Goal: Task Accomplishment & Management: Manage account settings

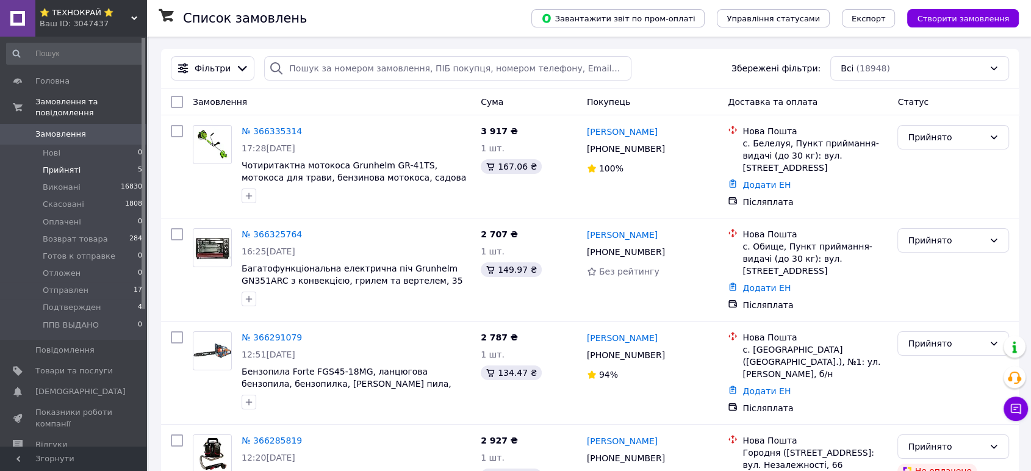
click at [59, 165] on span "Прийняті" at bounding box center [62, 170] width 38 height 11
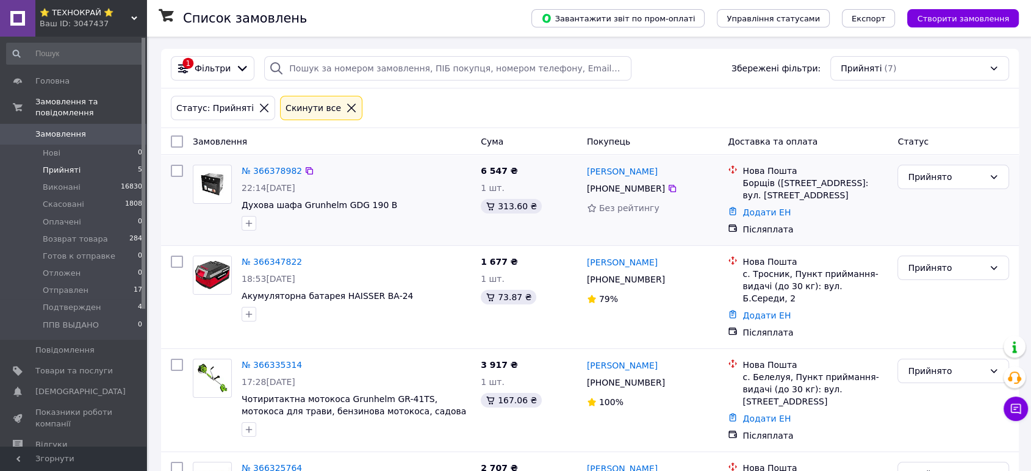
click at [482, 225] on div "6 547 ₴ 1 шт. 313.60 ₴" at bounding box center [529, 200] width 106 height 81
click at [65, 302] on span "Подтвержден" at bounding box center [72, 307] width 58 height 11
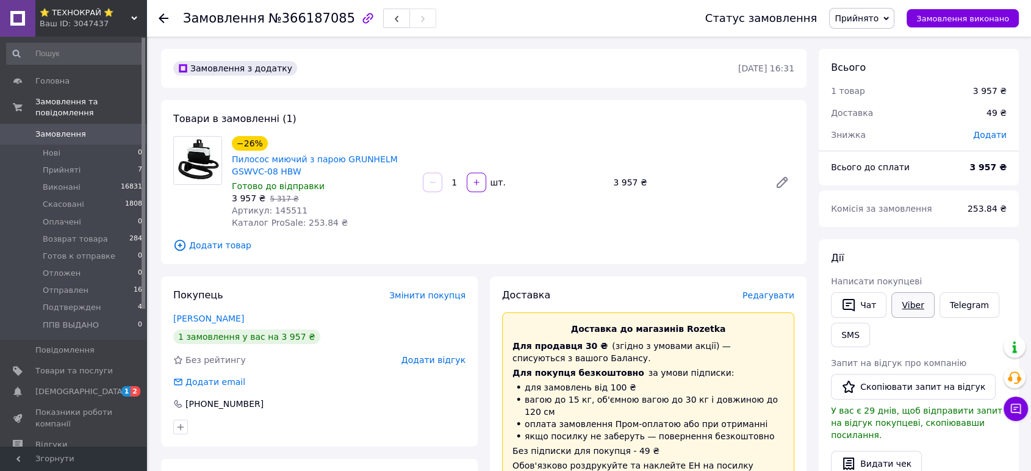
click at [917, 303] on link "Viber" at bounding box center [912, 305] width 43 height 26
click at [874, 16] on span "Прийнято" at bounding box center [857, 18] width 44 height 10
click at [869, 117] on li "Подтвержден" at bounding box center [872, 121] width 85 height 18
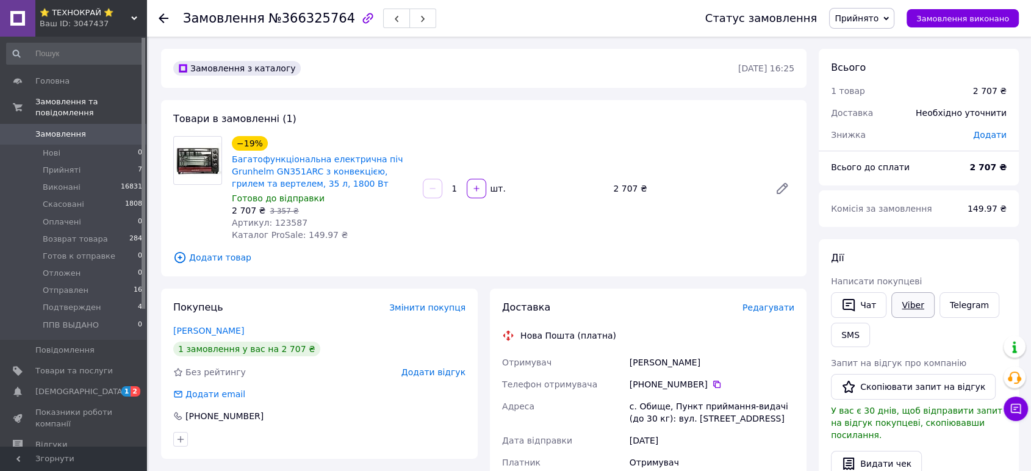
click at [894, 303] on link "Viber" at bounding box center [912, 305] width 43 height 26
click at [873, 13] on span "Прийнято" at bounding box center [857, 18] width 44 height 10
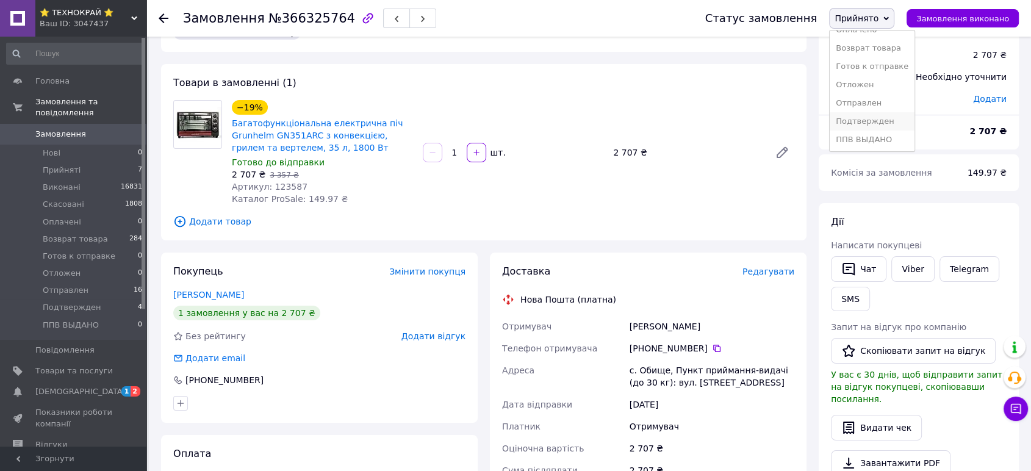
scroll to position [68, 0]
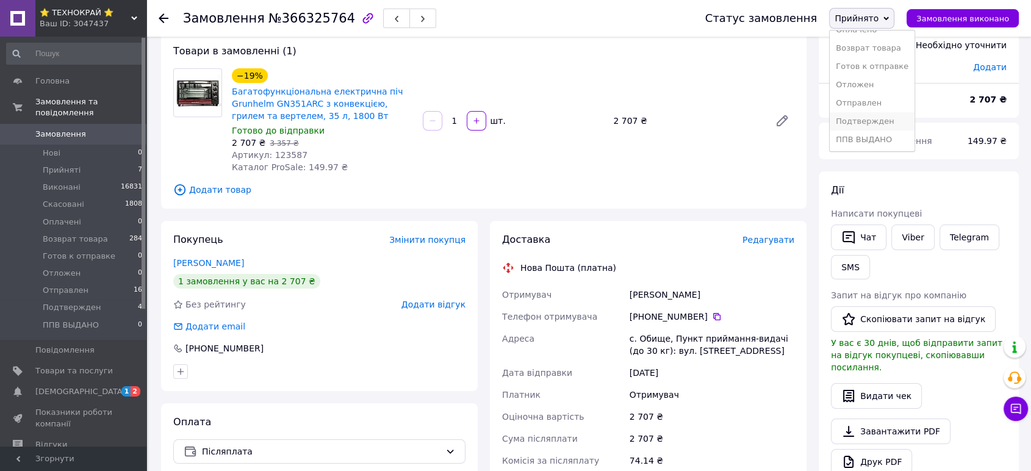
click at [871, 123] on li "Подтвержден" at bounding box center [872, 121] width 85 height 18
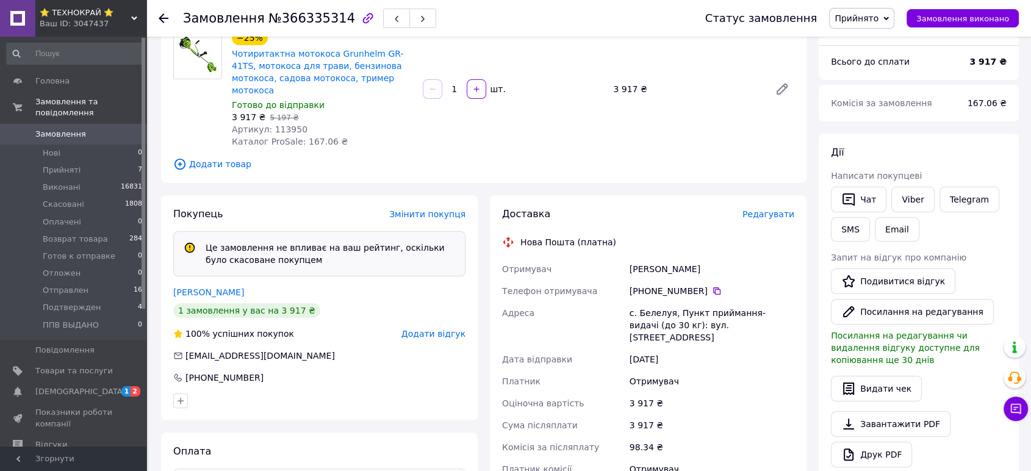
scroll to position [135, 0]
click at [881, 7] on div "Статус замовлення Прийнято Виконано Скасовано Оплачено Возврат товара [PERSON_N…" at bounding box center [850, 18] width 338 height 37
click at [878, 15] on span "Прийнято" at bounding box center [857, 18] width 44 height 10
click at [870, 120] on li "Подтвержден" at bounding box center [872, 121] width 85 height 18
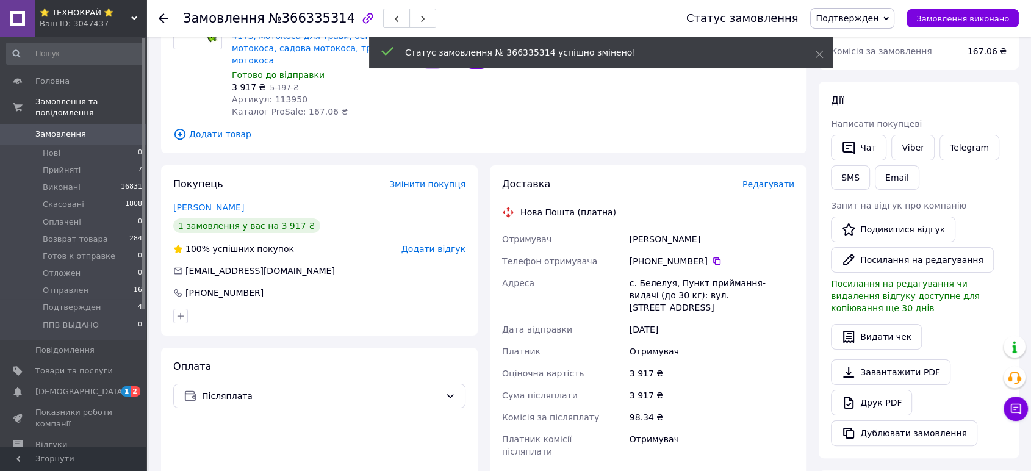
scroll to position [106, 0]
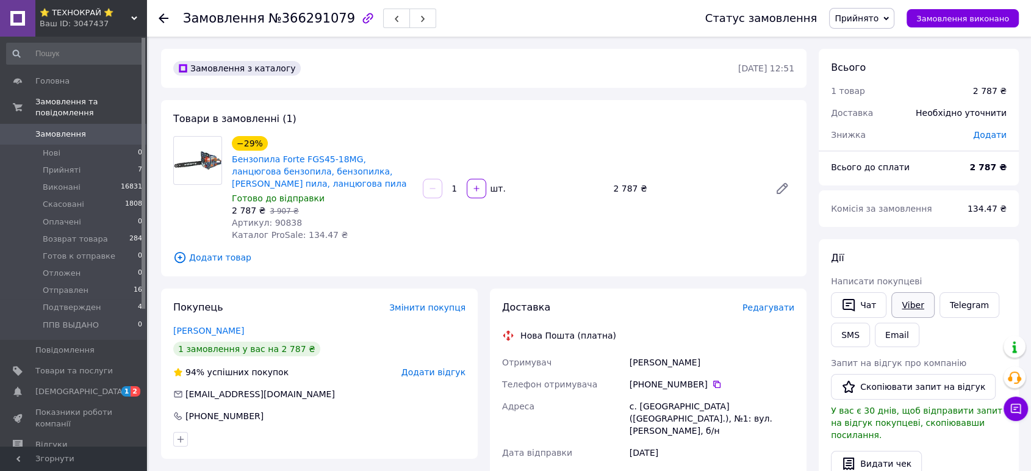
click at [906, 299] on link "Viber" at bounding box center [912, 305] width 43 height 26
click at [949, 306] on link "Telegram" at bounding box center [969, 305] width 60 height 26
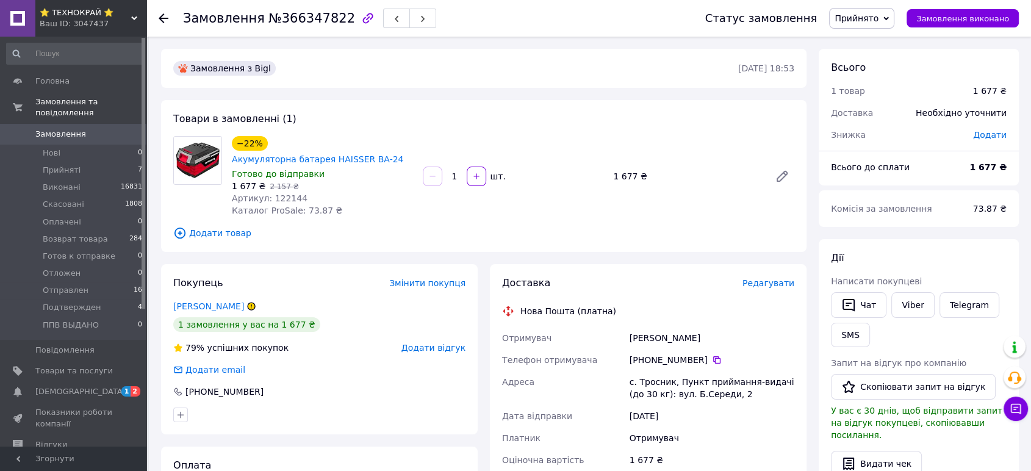
click at [280, 198] on span "Артикул: 122144" at bounding box center [270, 198] width 76 height 10
copy span "122144"
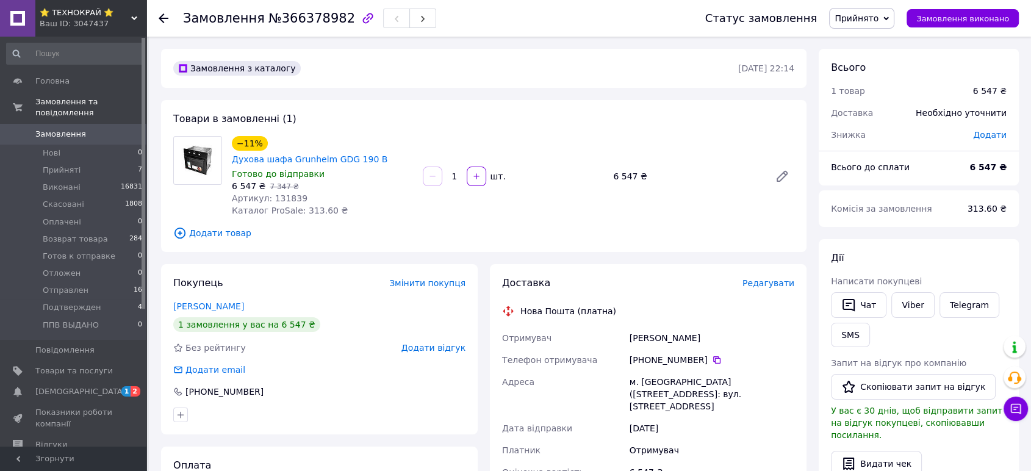
click at [284, 193] on span "Артикул: 131839" at bounding box center [270, 198] width 76 height 10
copy span "131839"
click at [525, 226] on span "Додати товар" at bounding box center [483, 232] width 621 height 13
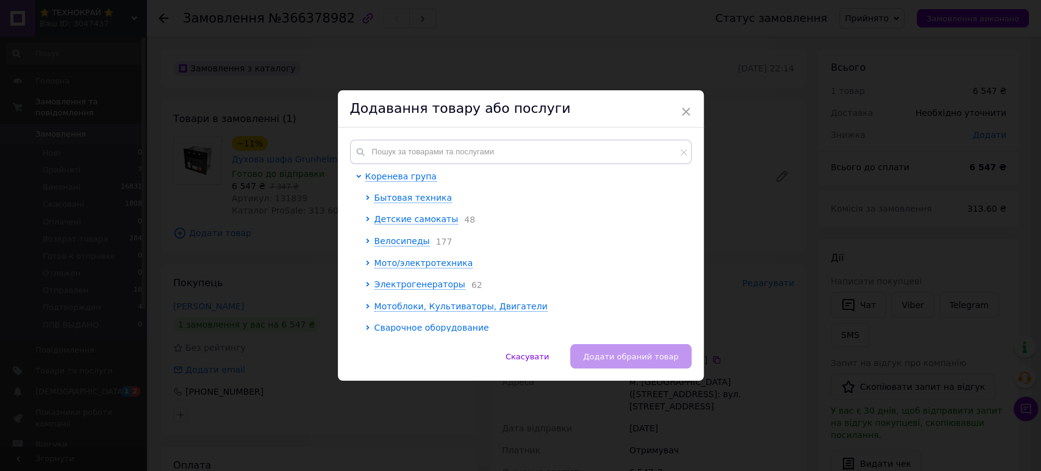
drag, startPoint x: 684, startPoint y: 111, endPoint x: 618, endPoint y: 77, distance: 74.8
click at [684, 111] on span "×" at bounding box center [686, 111] width 11 height 21
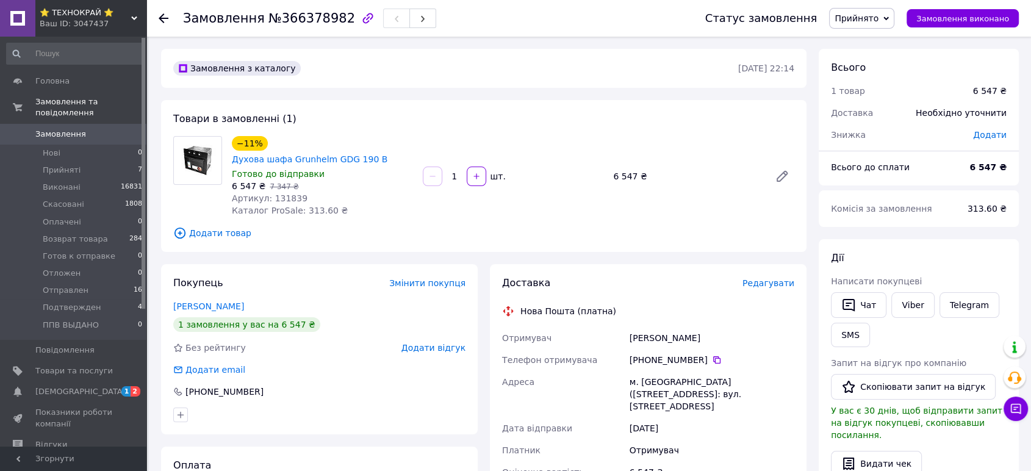
click at [282, 193] on span "Артикул: 131839" at bounding box center [270, 198] width 76 height 10
copy span "131839"
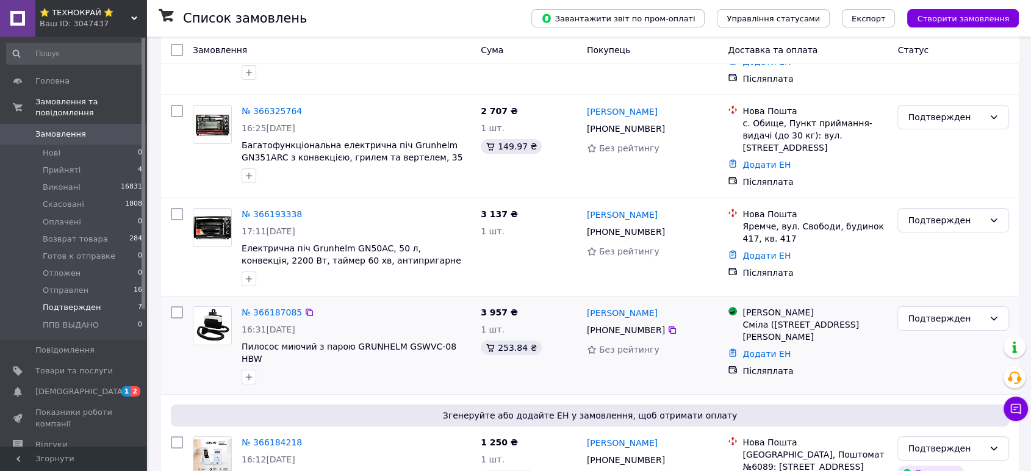
scroll to position [209, 0]
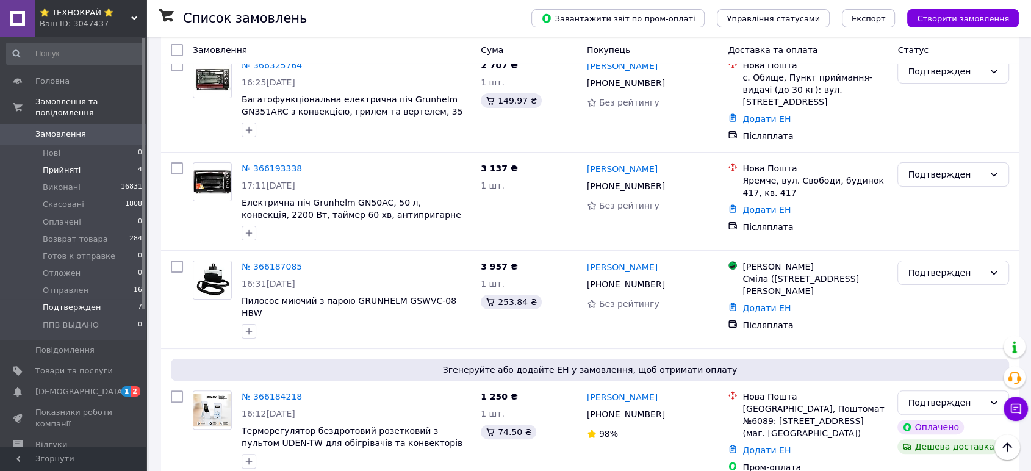
click at [59, 165] on span "Прийняті" at bounding box center [62, 170] width 38 height 11
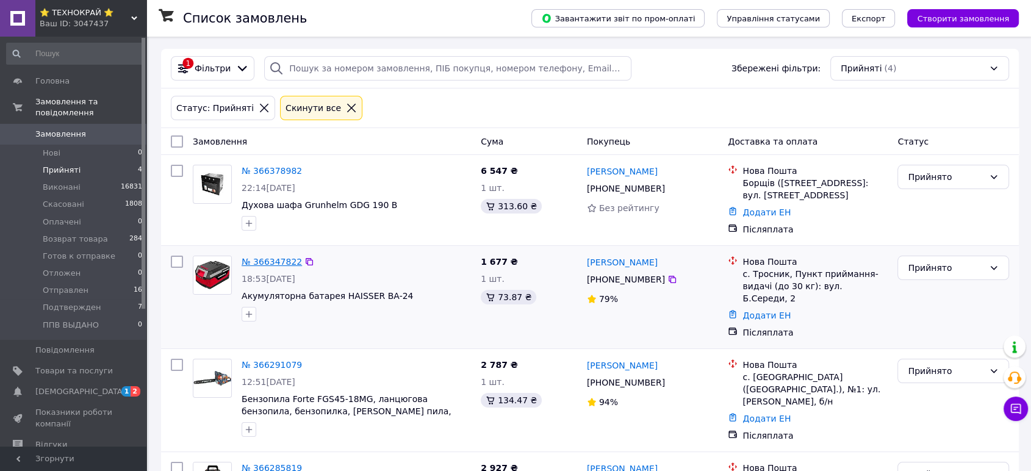
click at [266, 261] on link "№ 366347822" at bounding box center [272, 262] width 60 height 10
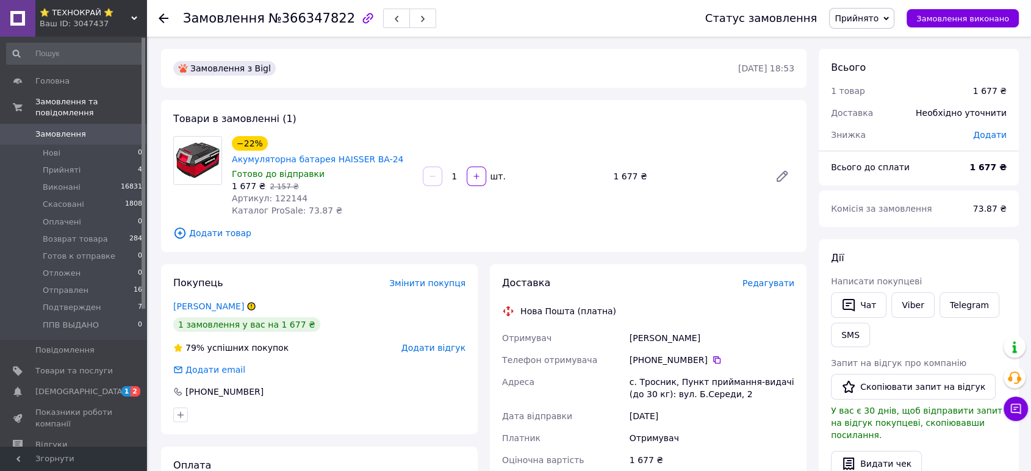
click at [277, 198] on span "Артикул: 122144" at bounding box center [270, 198] width 76 height 10
copy span "122144"
click at [61, 165] on span "Прийняті" at bounding box center [62, 170] width 38 height 11
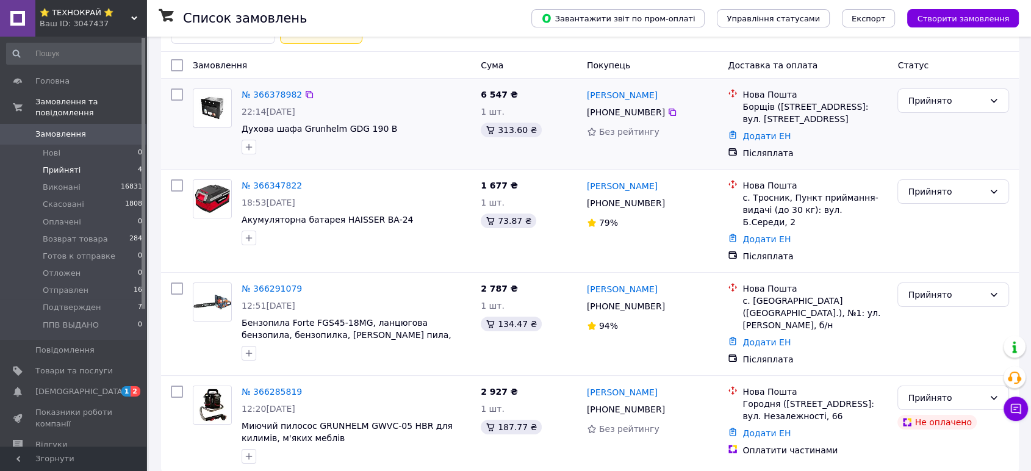
scroll to position [78, 0]
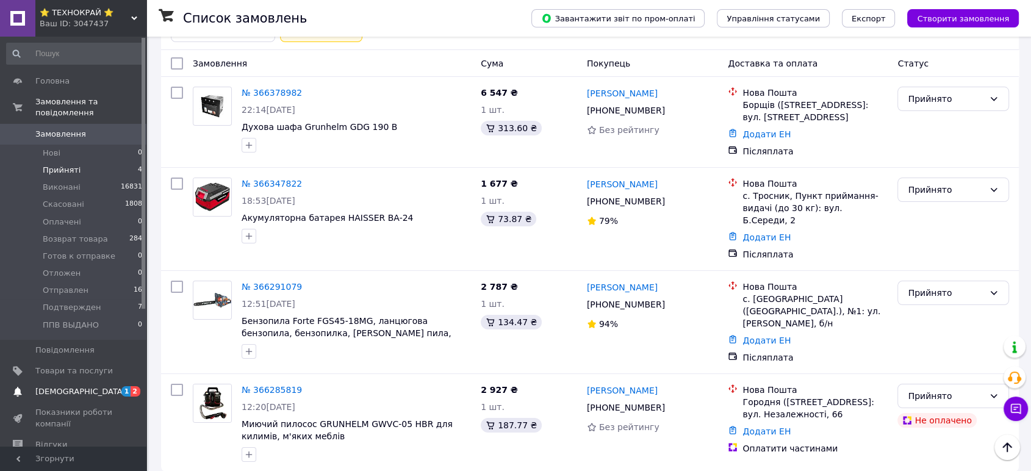
click at [54, 386] on span "[DEMOGRAPHIC_DATA]" at bounding box center [80, 391] width 90 height 11
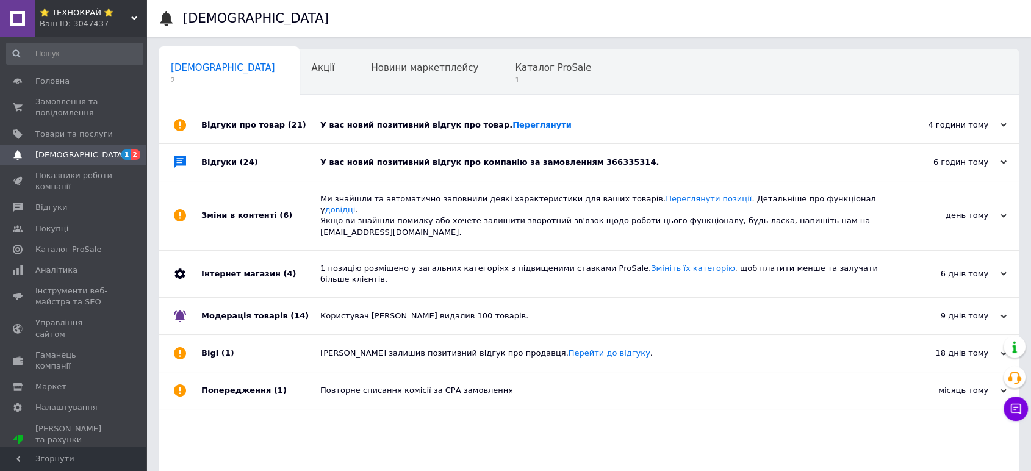
click at [293, 160] on div "Відгуки (24)" at bounding box center [260, 162] width 119 height 37
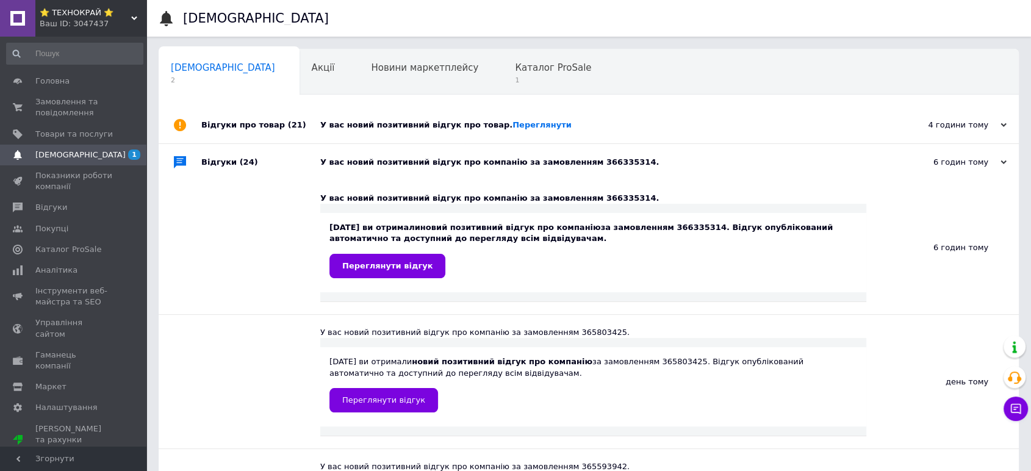
click at [304, 123] on div "Відгуки про товар (21)" at bounding box center [260, 125] width 119 height 37
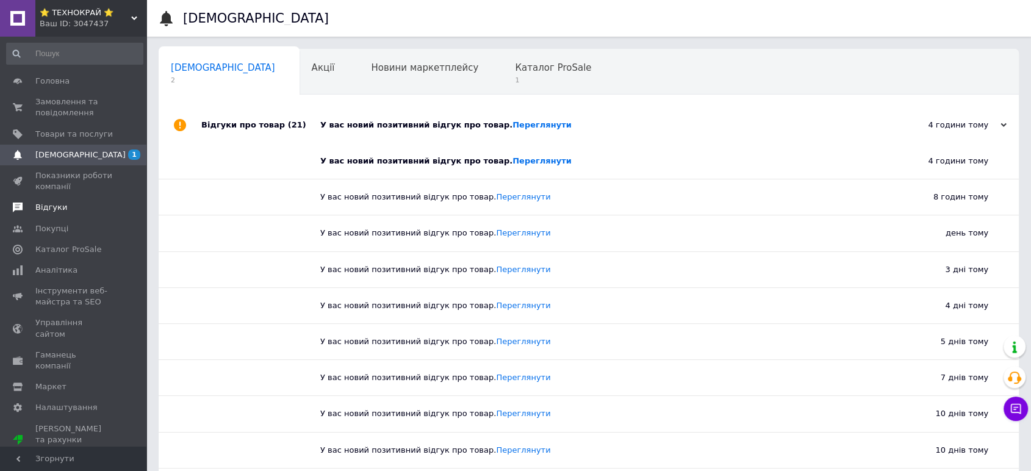
click at [49, 208] on span "Відгуки" at bounding box center [51, 207] width 32 height 11
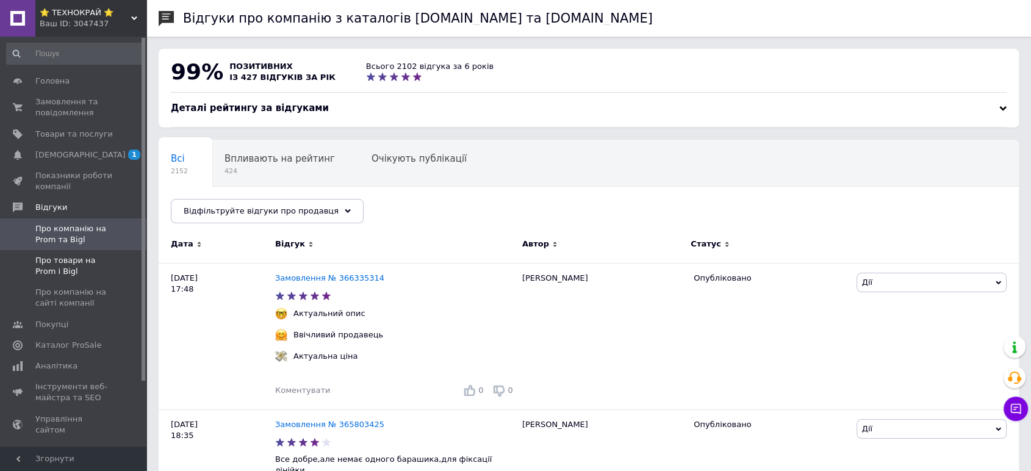
click at [45, 262] on span "Про товари на Prom і Bigl" at bounding box center [73, 266] width 77 height 22
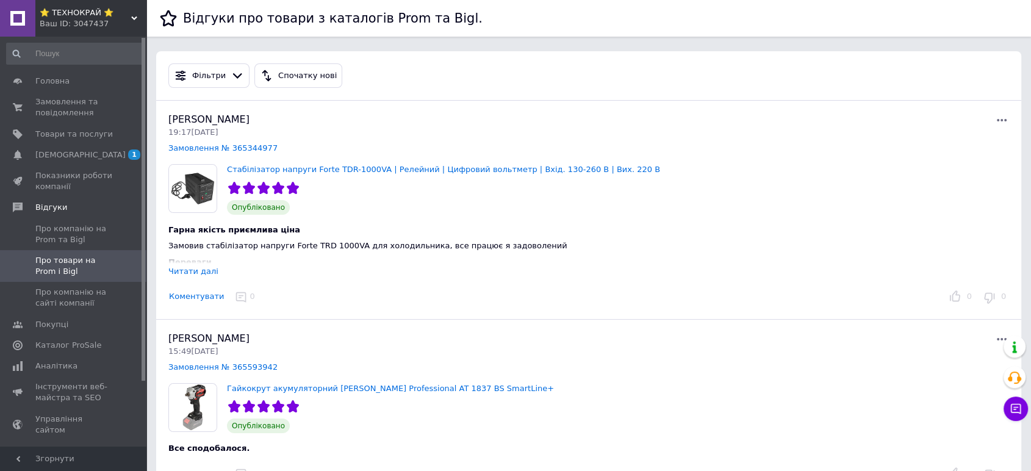
click at [190, 272] on div "Читати далі" at bounding box center [193, 271] width 50 height 9
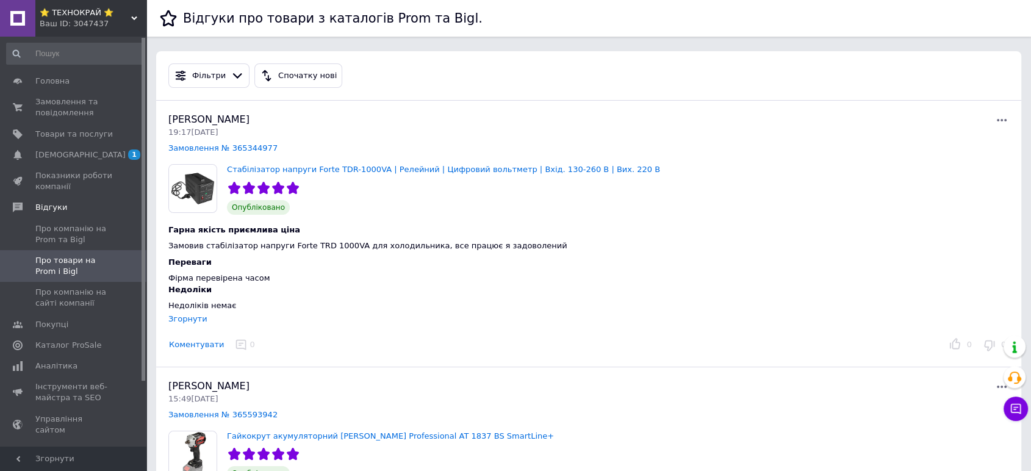
click at [71, 5] on div "⭐ ТЕХНОКРАЙ ⭐ Ваш ID: 3047437" at bounding box center [90, 18] width 111 height 37
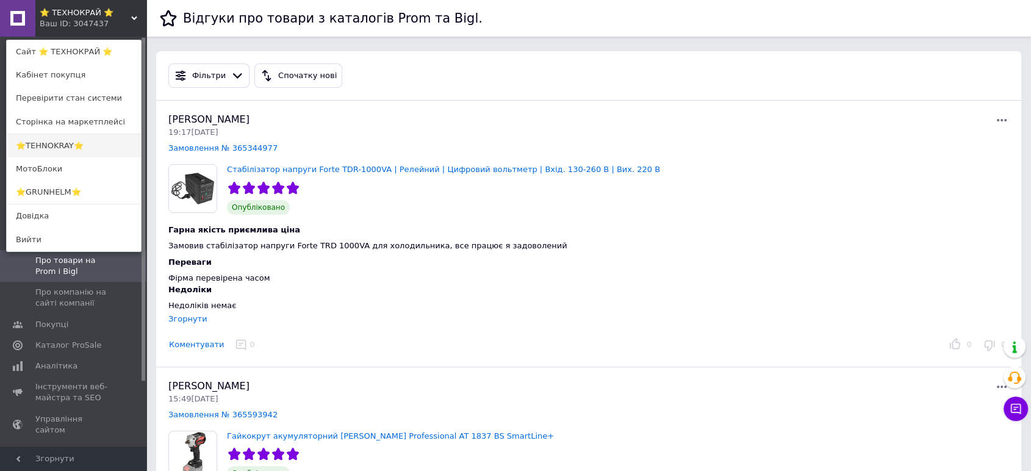
click at [26, 148] on link "⭐TEHNOKRAY⭐" at bounding box center [74, 145] width 134 height 23
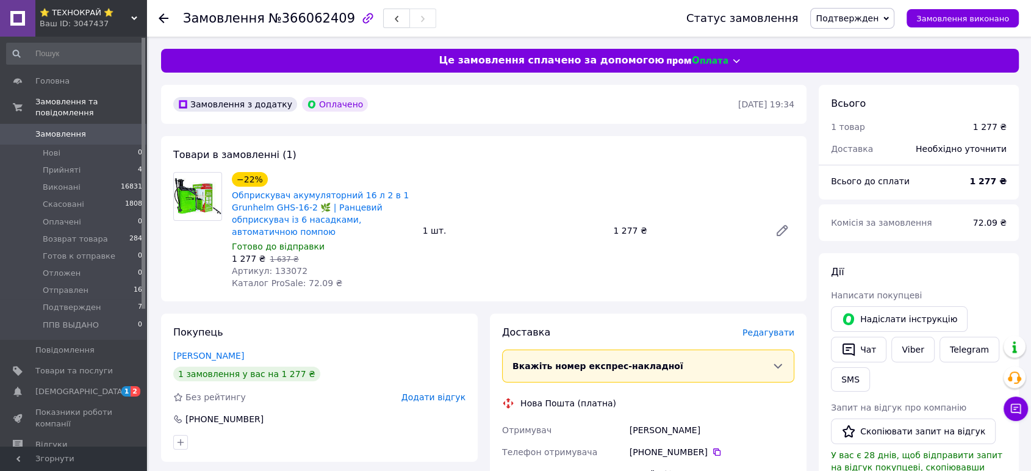
click at [279, 267] on span "Артикул: 133072" at bounding box center [270, 271] width 76 height 10
copy span "133072"
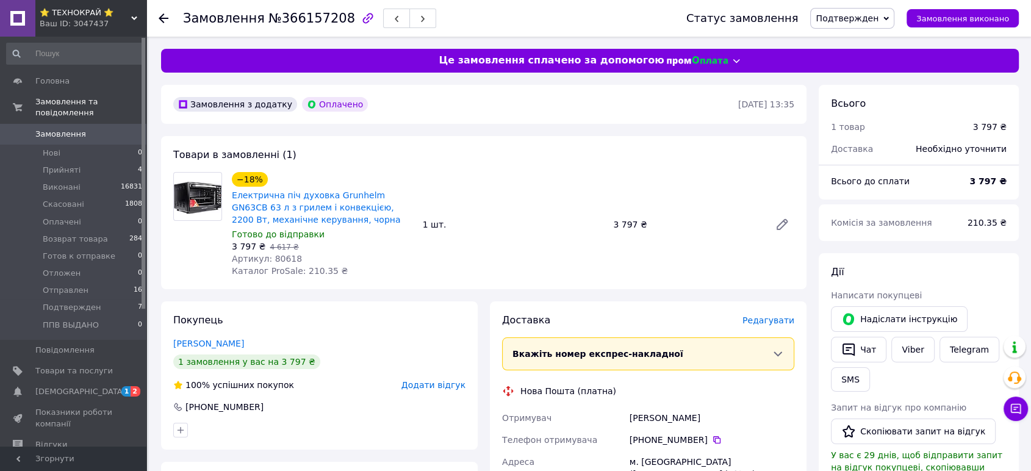
click at [273, 257] on span "Артикул: 80618" at bounding box center [267, 259] width 70 height 10
copy span "80618"
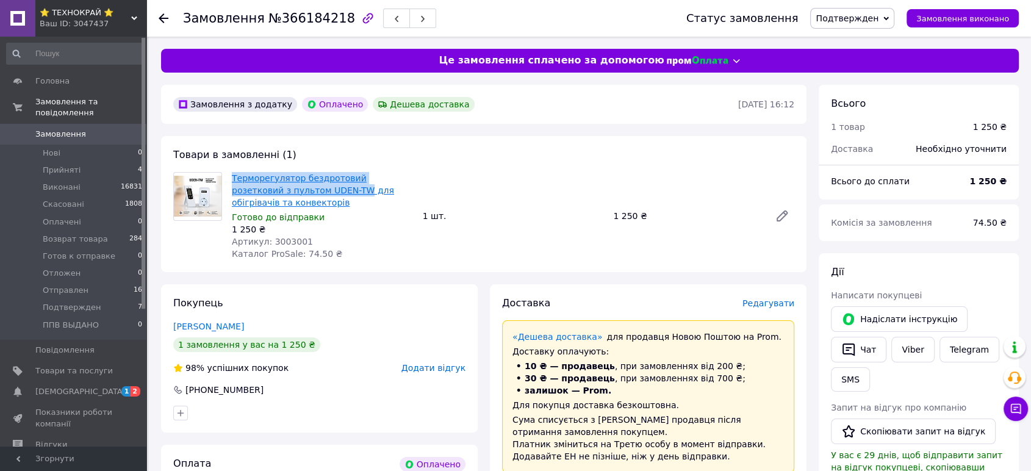
drag, startPoint x: 226, startPoint y: 176, endPoint x: 304, endPoint y: 190, distance: 78.8
click at [304, 190] on div "Терморегулятор бездротовий розетковий з пультом UDEN-TW для обігрівачів та конв…" at bounding box center [322, 216] width 191 height 93
copy link "Терморегулятор бездротовий розетковий з пультом UDEN-TW"
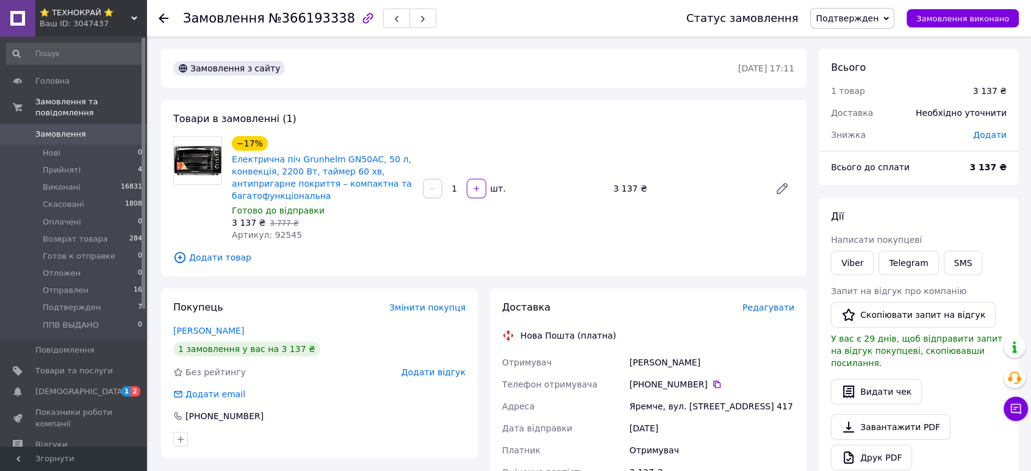
click at [274, 235] on span "Артикул: 92545" at bounding box center [267, 235] width 70 height 10
copy span "92545"
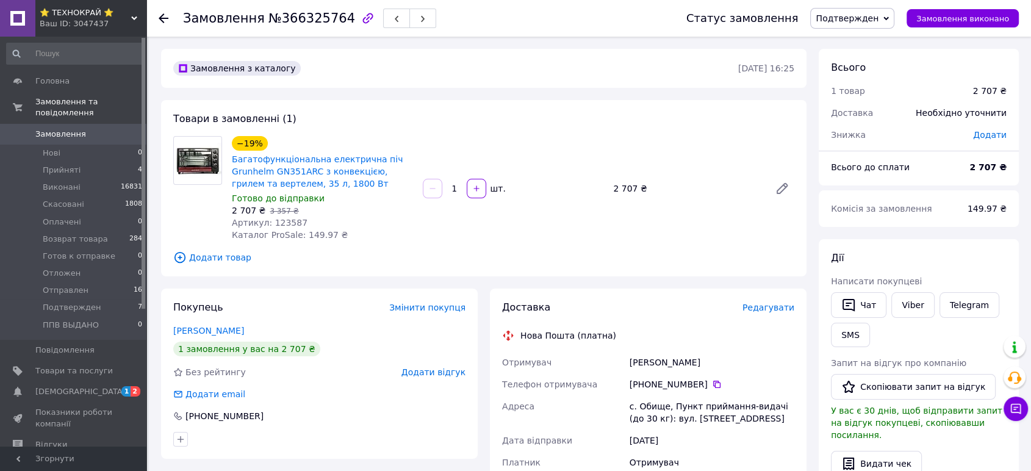
click at [277, 219] on span "Артикул: 123587" at bounding box center [270, 223] width 76 height 10
click at [277, 218] on span "Артикул: 123587" at bounding box center [270, 223] width 76 height 10
copy span "123587"
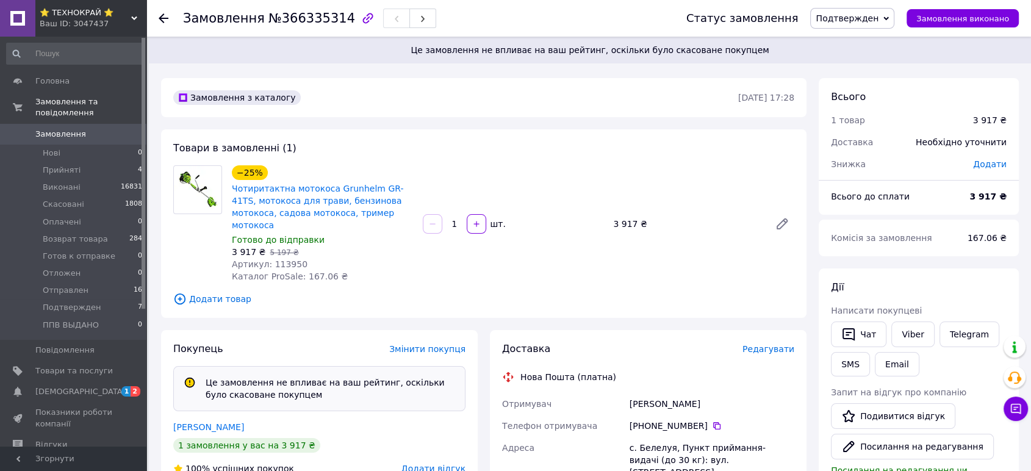
click at [282, 259] on span "Артикул: 113950" at bounding box center [270, 264] width 76 height 10
copy span "113950"
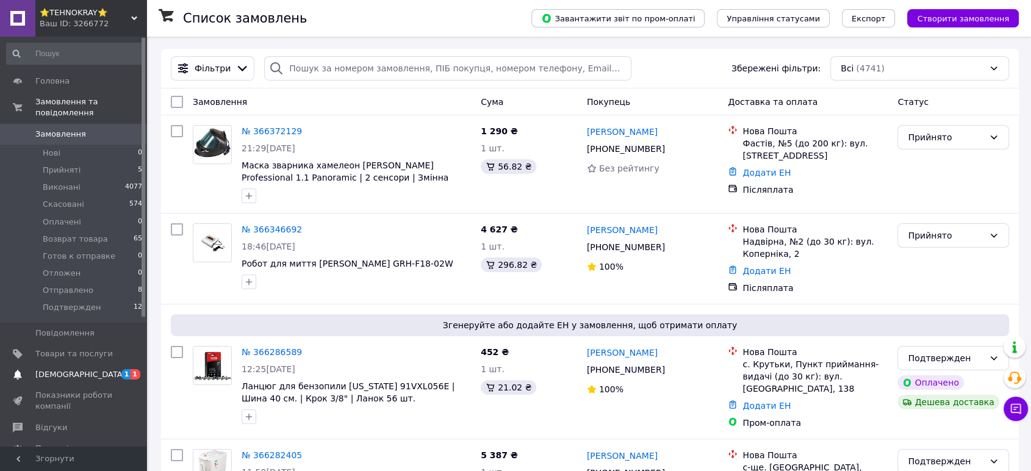
click at [56, 369] on span "[DEMOGRAPHIC_DATA]" at bounding box center [80, 374] width 90 height 11
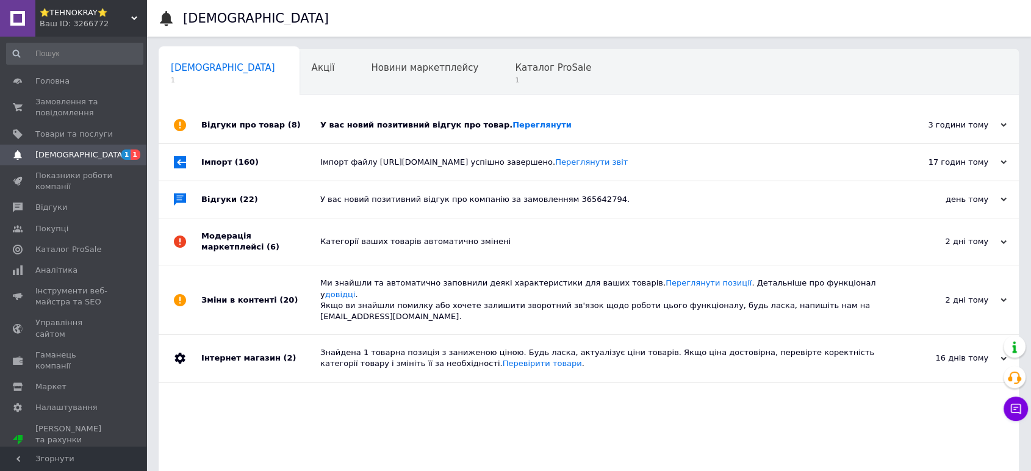
click at [304, 126] on div "Відгуки про товар (8)" at bounding box center [260, 125] width 119 height 37
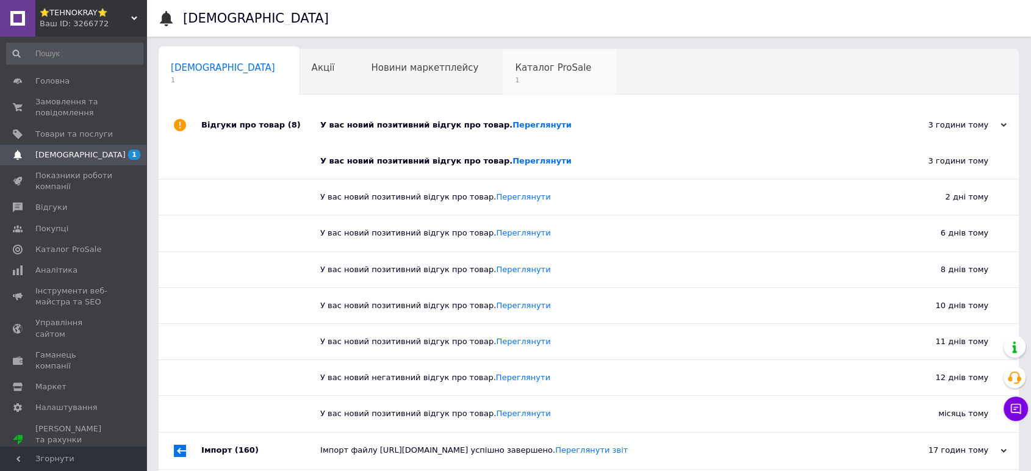
click at [515, 71] on span "Каталог ProSale" at bounding box center [553, 67] width 76 height 11
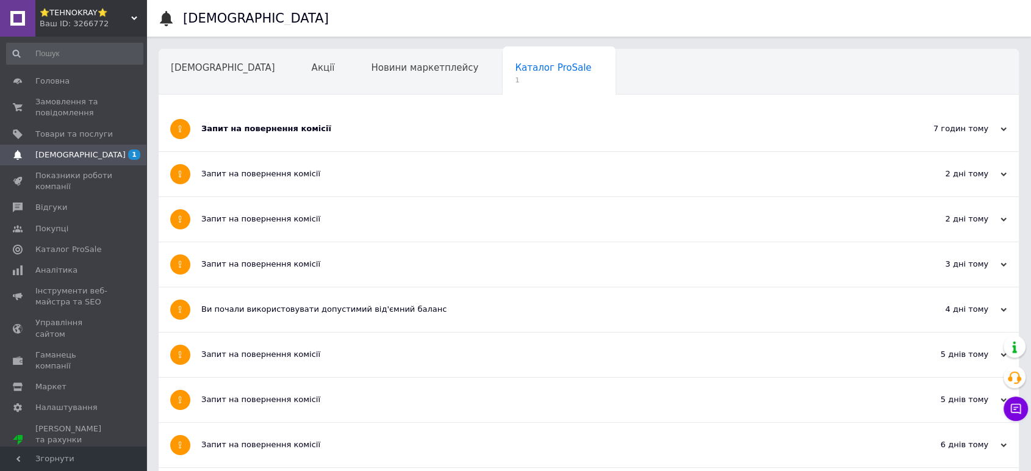
click at [328, 124] on div "Запит на повернення комісії" at bounding box center [542, 128] width 683 height 11
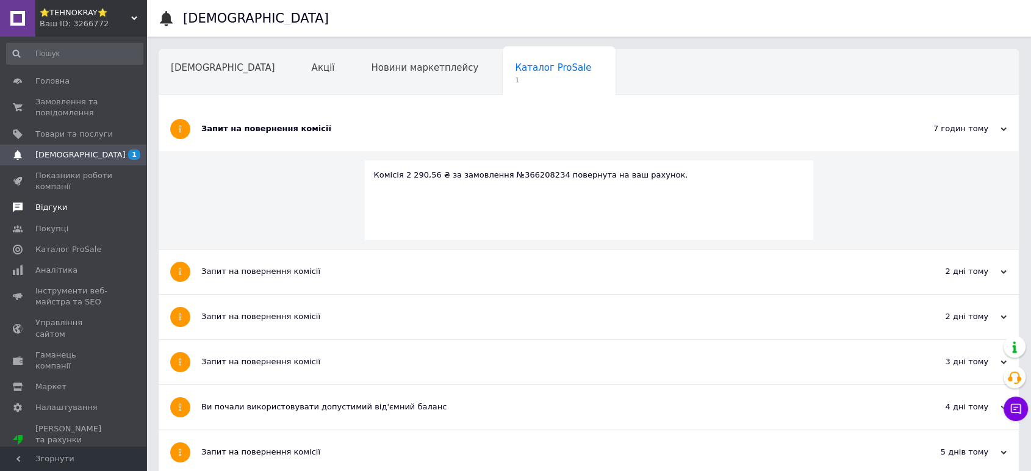
click at [49, 210] on span "Відгуки" at bounding box center [51, 207] width 32 height 11
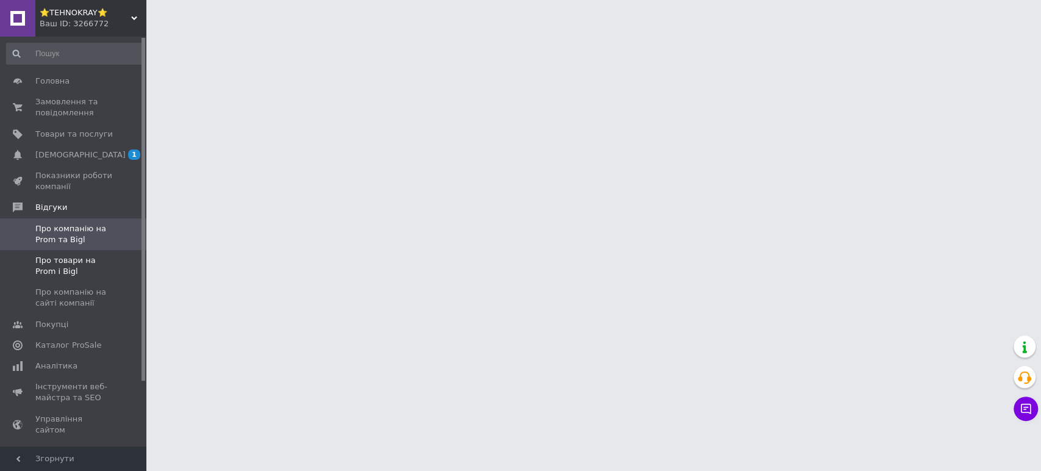
click at [44, 267] on span "Про товари на Prom і Bigl" at bounding box center [73, 266] width 77 height 22
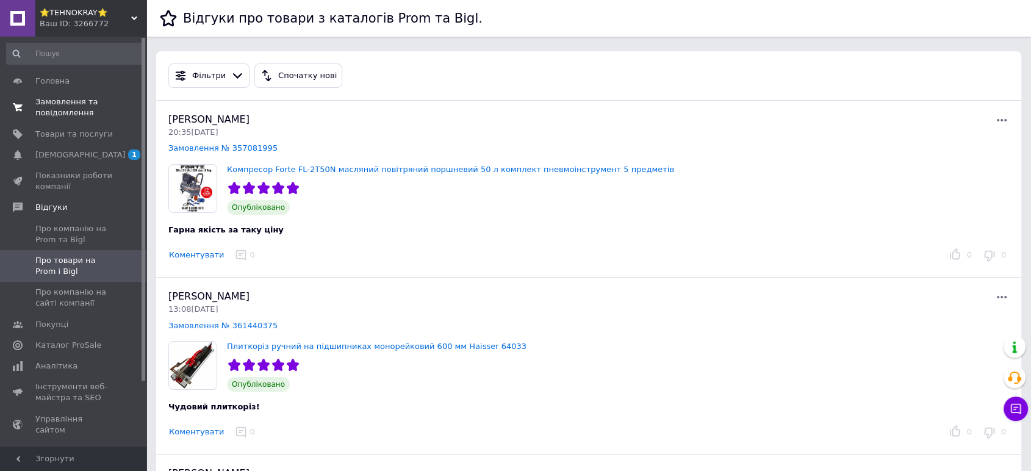
click at [54, 102] on span "Замовлення та повідомлення" at bounding box center [73, 107] width 77 height 22
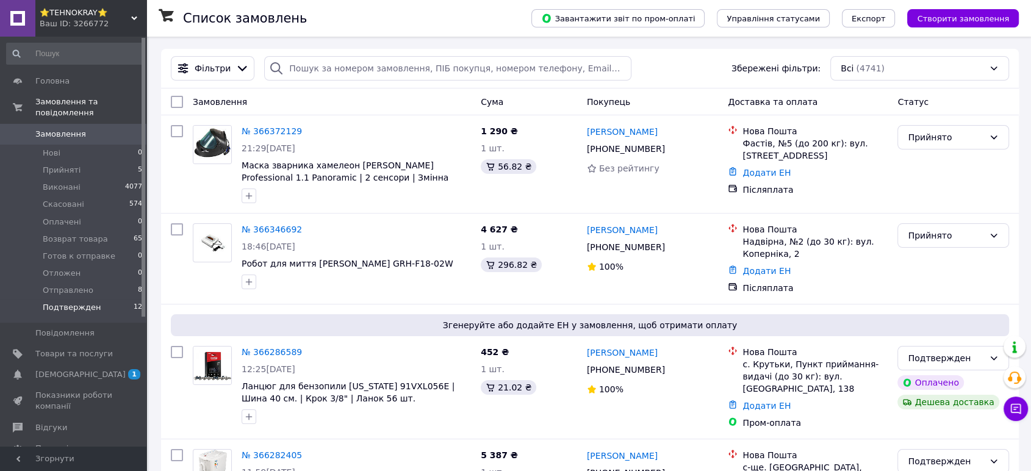
click at [59, 302] on span "Подтвержден" at bounding box center [72, 307] width 58 height 11
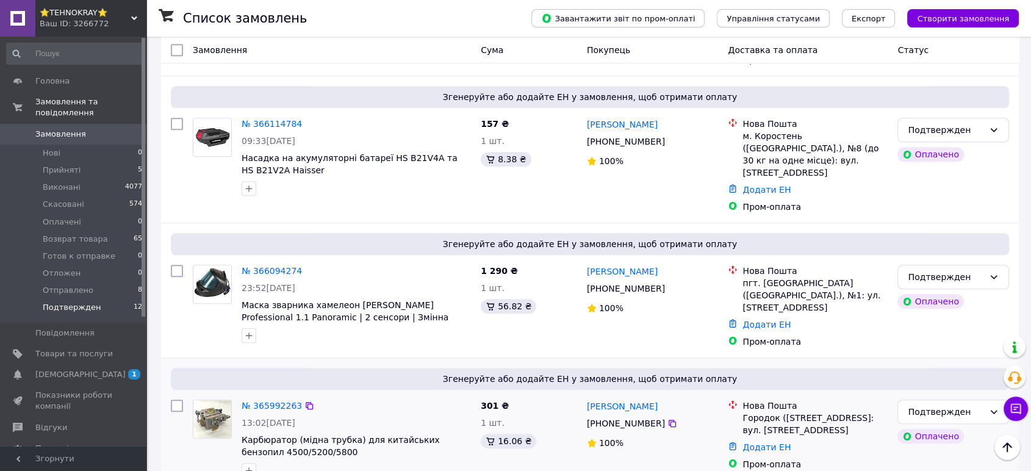
scroll to position [889, 0]
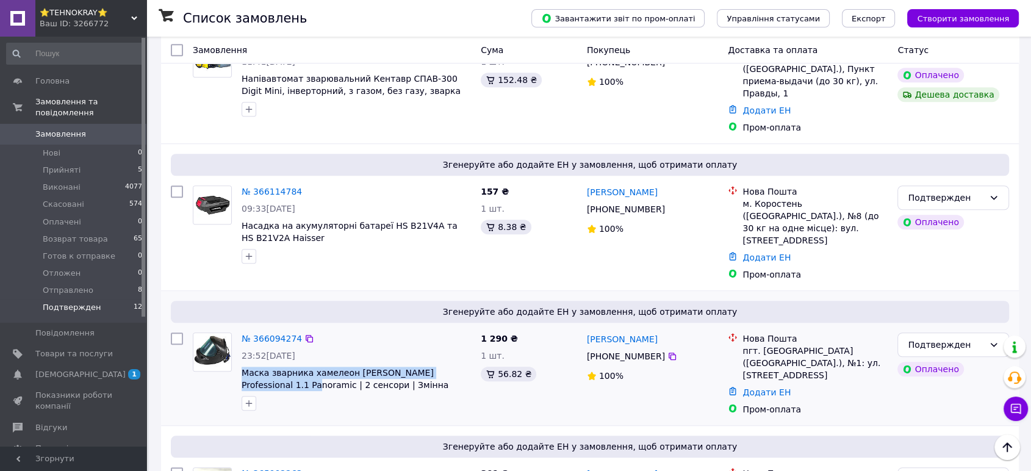
drag, startPoint x: 239, startPoint y: 287, endPoint x: 472, endPoint y: 287, distance: 233.0
click at [472, 328] on div "№ 366094274 23:52, 10.10.2025 Маска зварника хамелеон Vitals Professional 1.1 P…" at bounding box center [356, 372] width 239 height 88
copy span "Маска зварника хамелеон Vitals Professional 1.1 Panoramic"
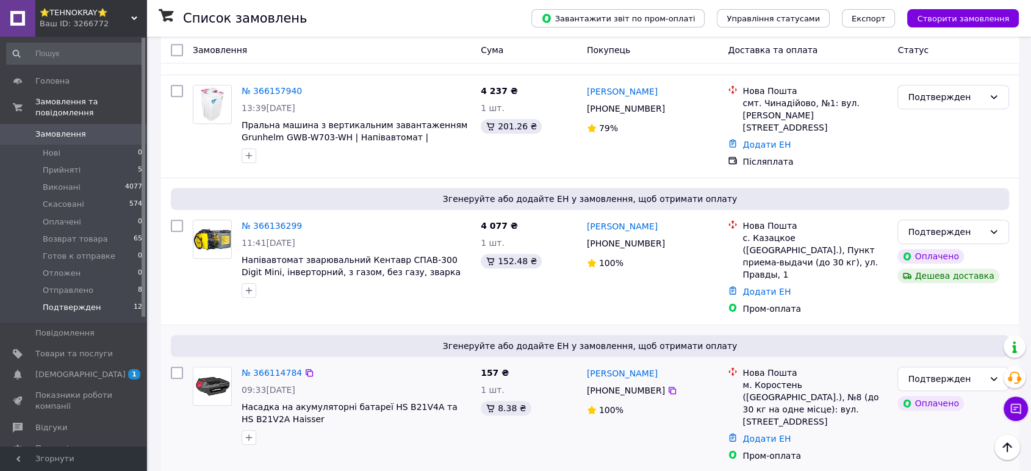
scroll to position [686, 0]
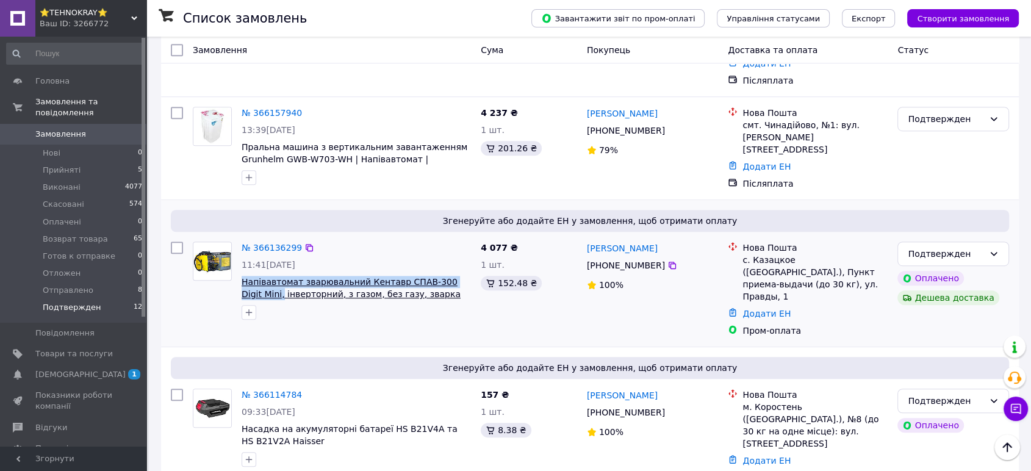
drag, startPoint x: 239, startPoint y: 220, endPoint x: 470, endPoint y: 221, distance: 231.2
click at [470, 237] on div "№ 366136299 11:41, 11.10.2025 Напівавтомат зварювальний Кентавр СПАВ-300 Digit …" at bounding box center [356, 281] width 239 height 88
copy span "Напівавтомат зварювальний Кентавр СПАВ-300 Digit Mini,"
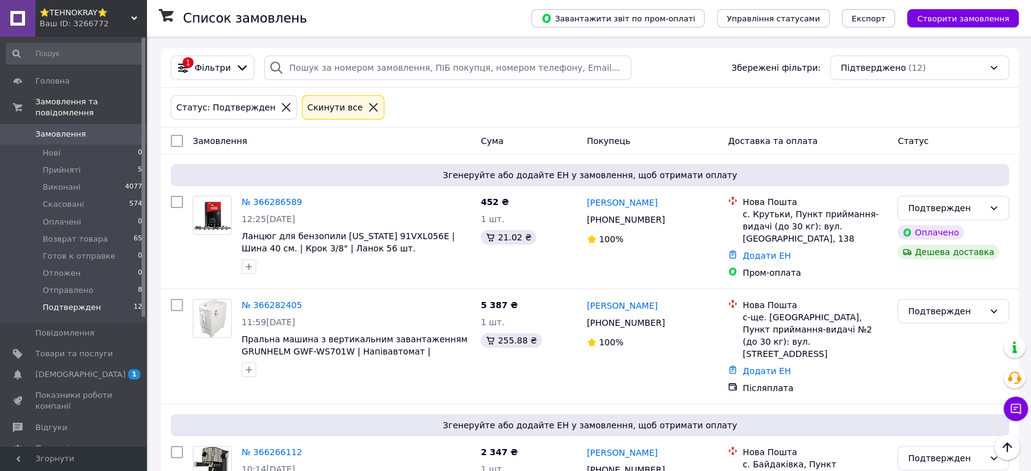
scroll to position [0, 0]
click at [59, 165] on span "Прийняті" at bounding box center [62, 170] width 38 height 11
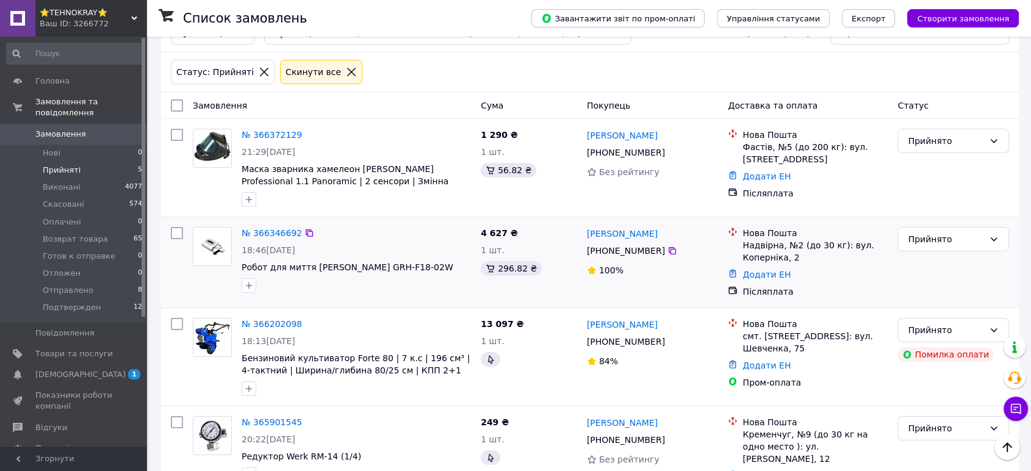
scroll to position [5, 0]
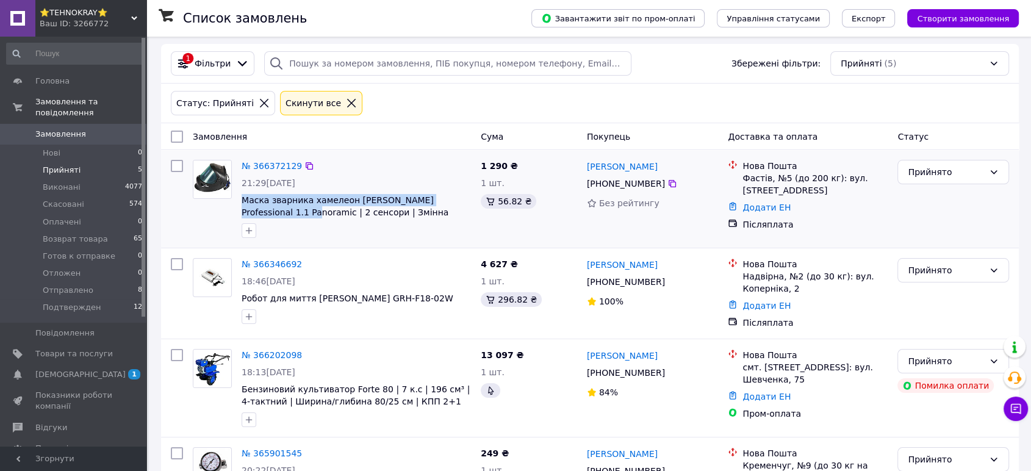
drag, startPoint x: 239, startPoint y: 199, endPoint x: 472, endPoint y: 204, distance: 233.1
click at [472, 204] on div "№ 366372129 21:29, 12.10.2025 Маска зварника хамелеон Vitals Professional 1.1 P…" at bounding box center [356, 199] width 239 height 88
copy span "Маска зварника хамелеон Vitals Professional 1.1 Panoramic"
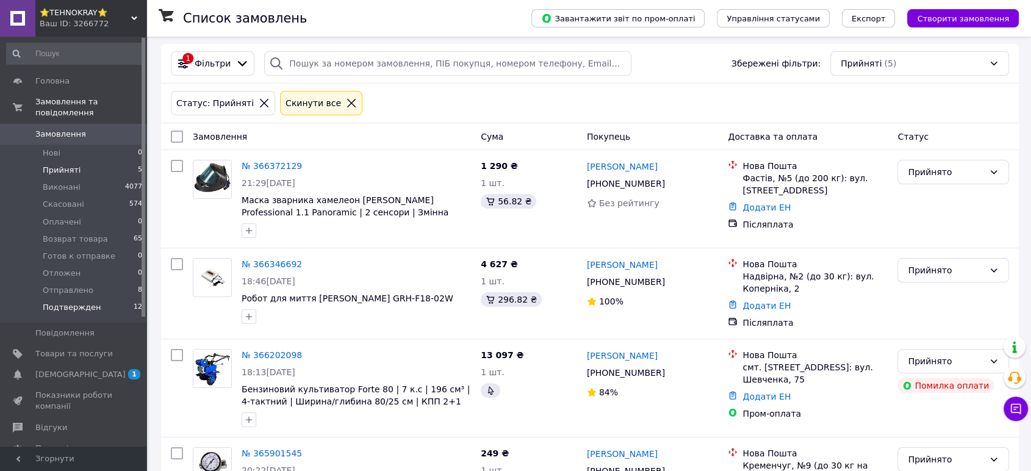
drag, startPoint x: 65, startPoint y: 296, endPoint x: 76, endPoint y: 292, distance: 11.5
click at [65, 302] on span "Подтвержден" at bounding box center [72, 307] width 58 height 11
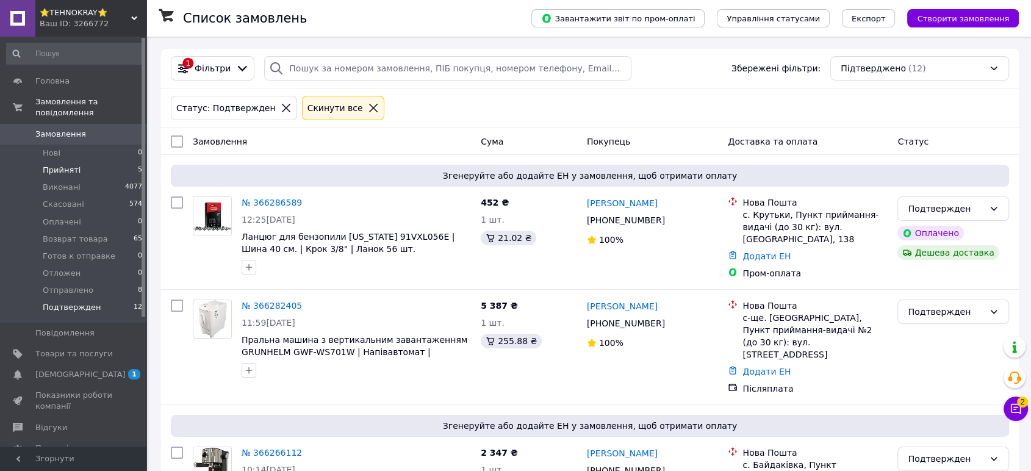
click at [56, 165] on span "Прийняті" at bounding box center [62, 170] width 38 height 11
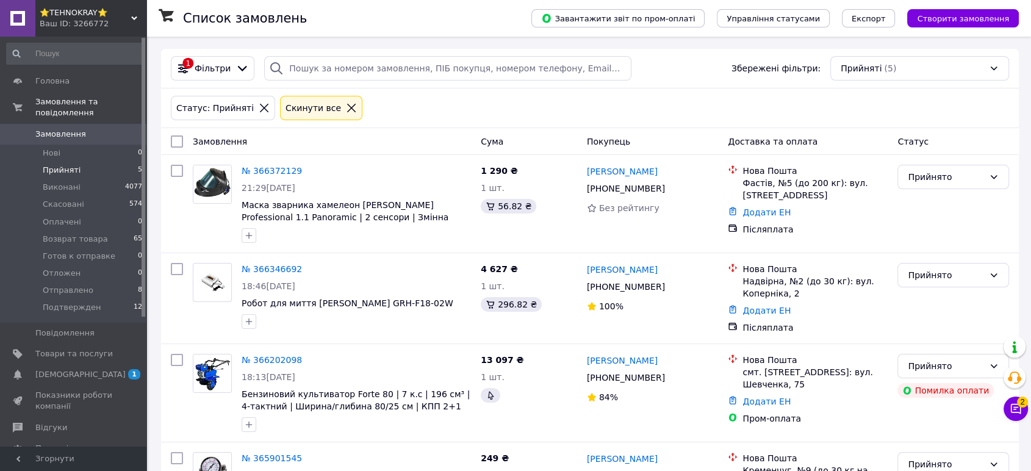
click at [66, 18] on span "⭐TEHNOKRAY⭐" at bounding box center [86, 12] width 92 height 11
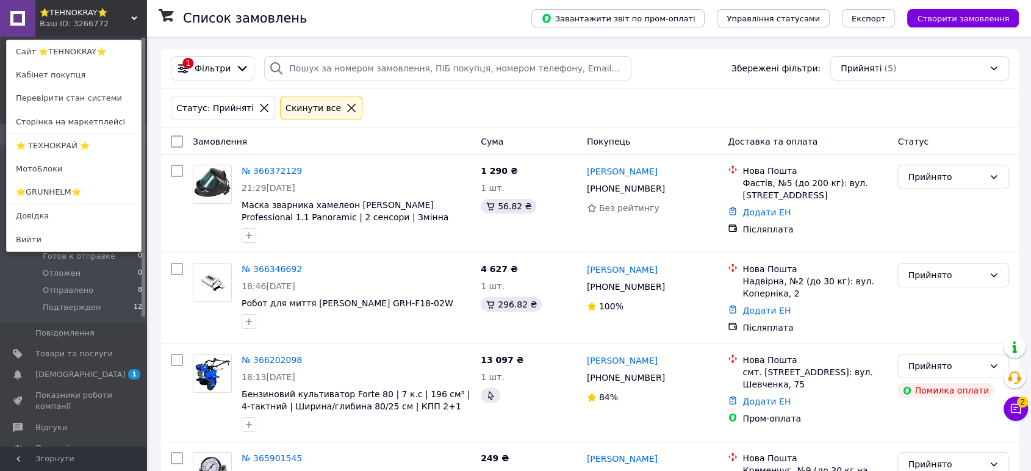
click at [31, 189] on link "⭐GRUNHELM⭐" at bounding box center [74, 192] width 134 height 23
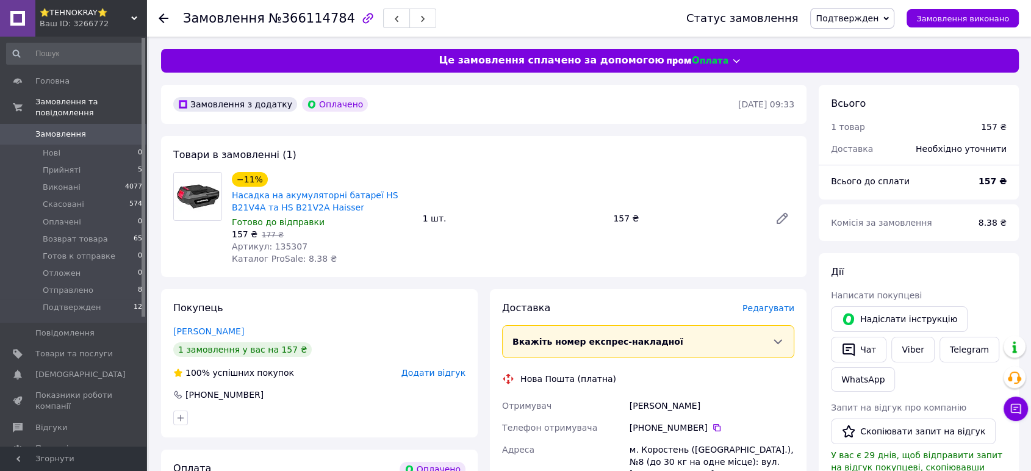
click at [281, 248] on span "Артикул: 135307" at bounding box center [270, 247] width 76 height 10
copy span "135307"
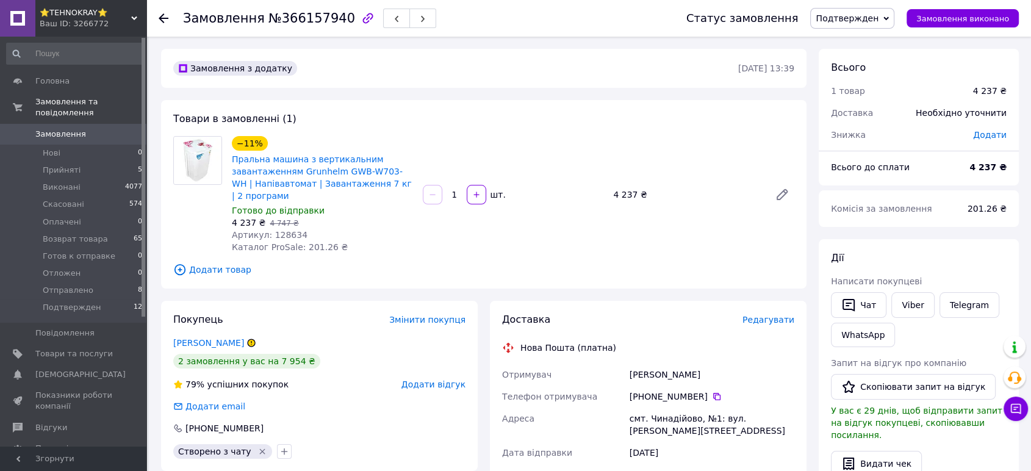
click at [275, 233] on span "Артикул: 128634" at bounding box center [270, 235] width 76 height 10
copy span "128634"
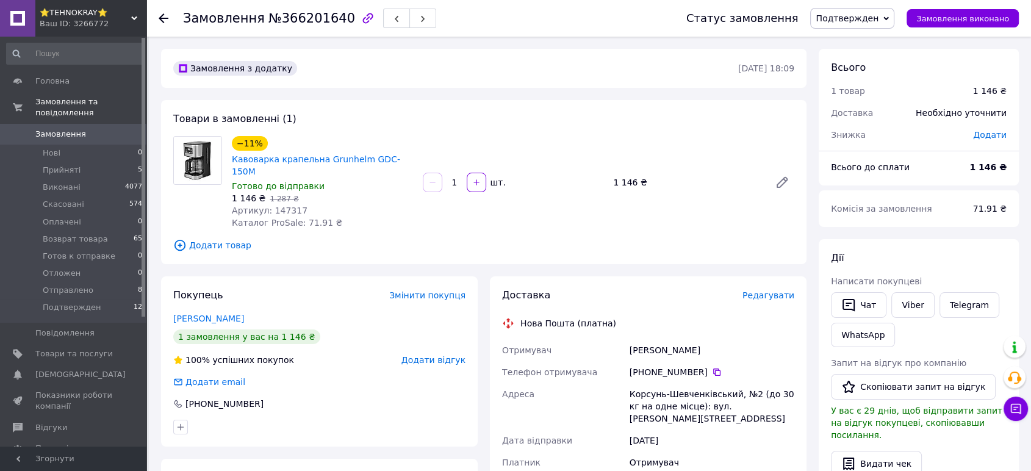
click at [279, 206] on span "Артикул: 147317" at bounding box center [270, 211] width 76 height 10
copy span "147317"
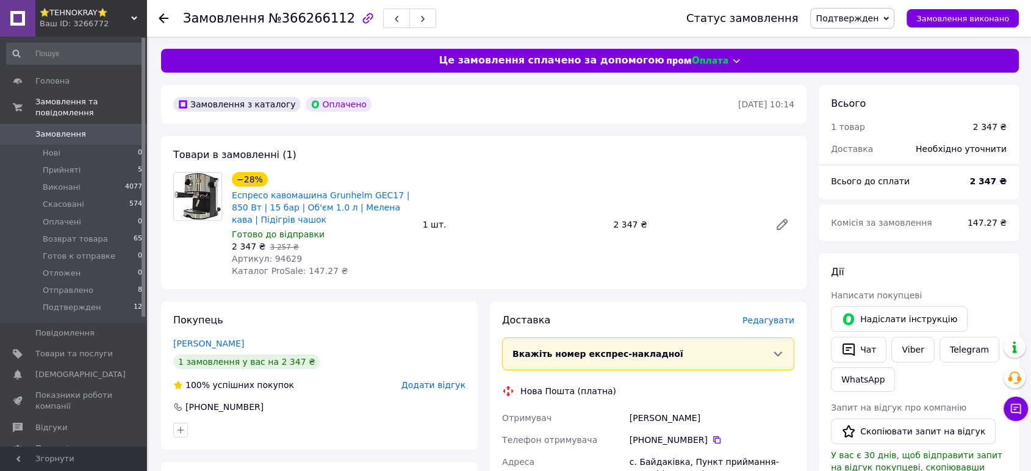
click at [278, 258] on span "Артикул: 94629" at bounding box center [267, 259] width 70 height 10
copy span "94629"
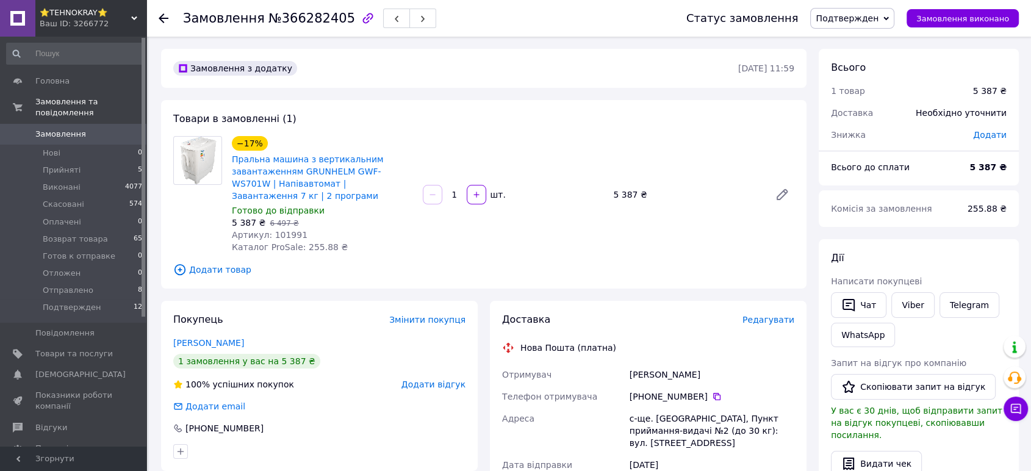
click at [277, 237] on span "Артикул: 101991" at bounding box center [270, 235] width 76 height 10
copy span "101991"
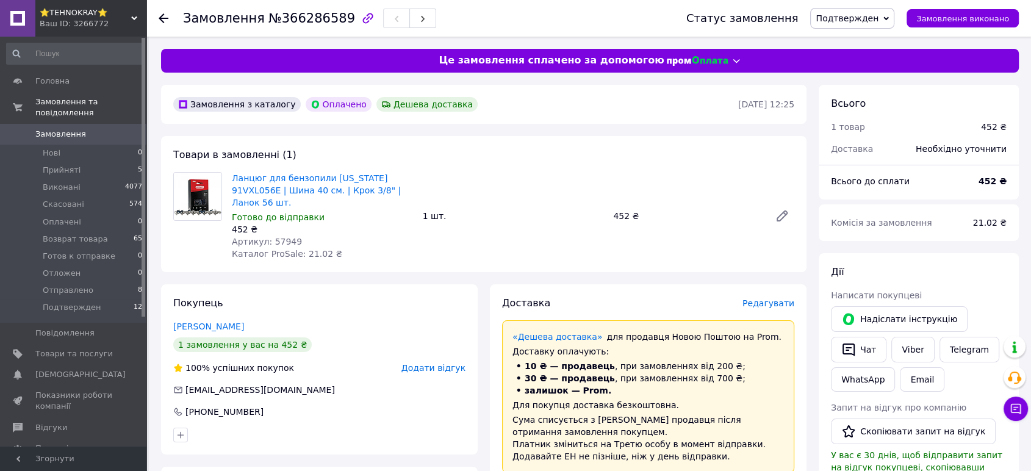
click at [274, 237] on span "Артикул: 57949" at bounding box center [267, 242] width 70 height 10
copy span "57949"
